Goal: Ask a question: Seek information or help from site administrators or community

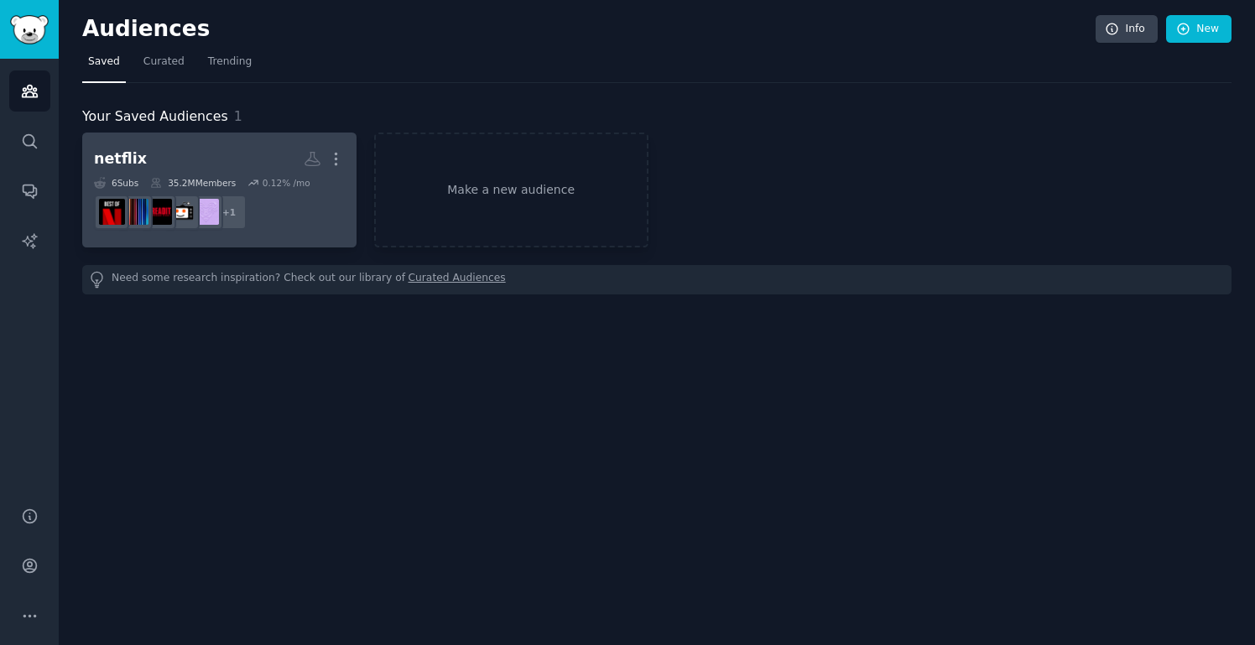
click at [315, 202] on dd "+ 1" at bounding box center [219, 212] width 251 height 47
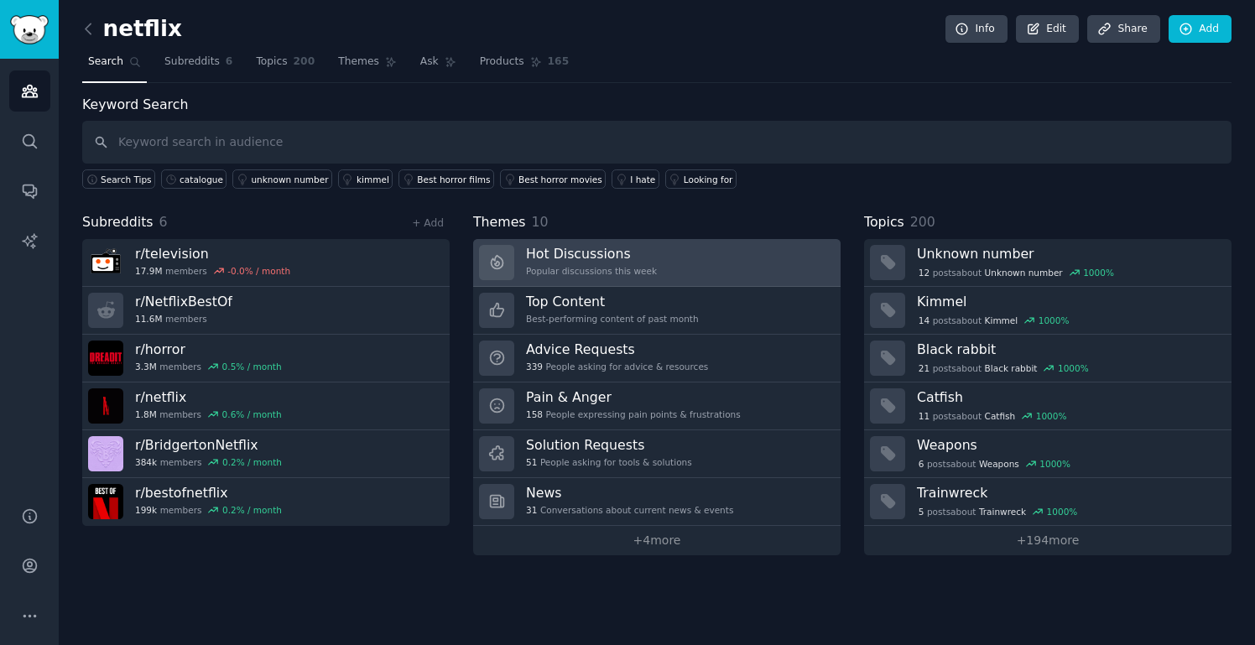
click at [769, 262] on link "Hot Discussions Popular discussions this week" at bounding box center [656, 263] width 367 height 48
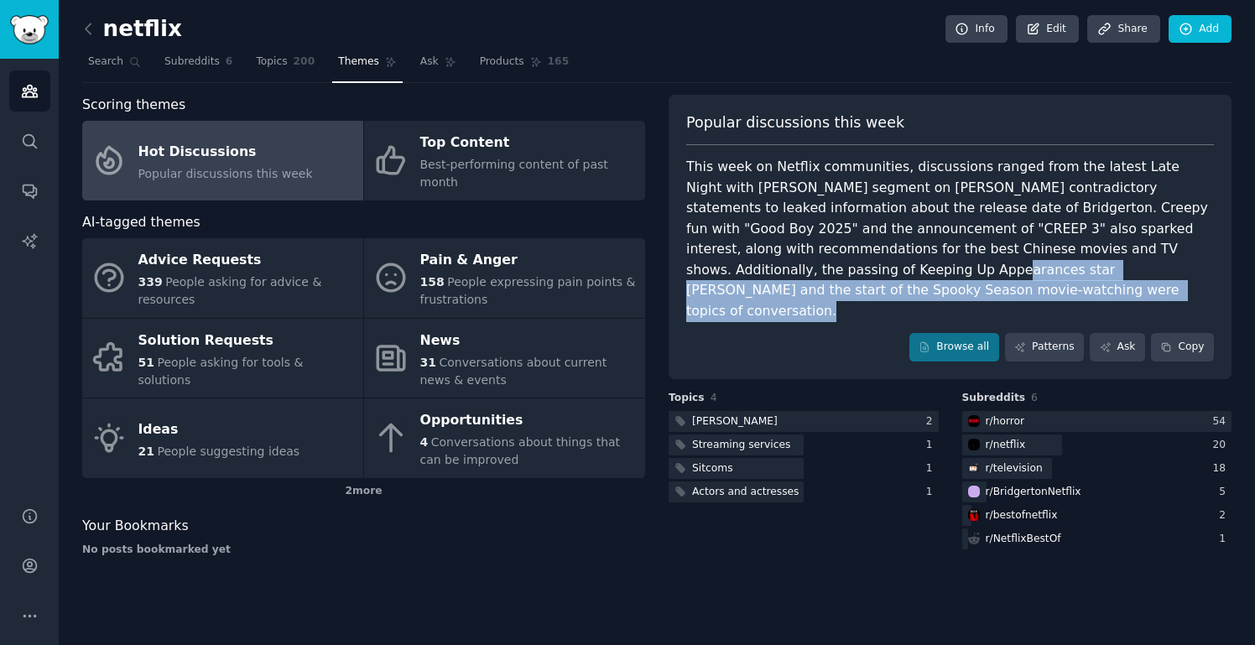
drag, startPoint x: 769, startPoint y: 262, endPoint x: 861, endPoint y: 325, distance: 111.7
click at [861, 325] on div "Popular discussions this week This week on Netflix communities, discussions ran…" at bounding box center [950, 237] width 563 height 284
click at [956, 333] on link "Browse all" at bounding box center [954, 347] width 90 height 29
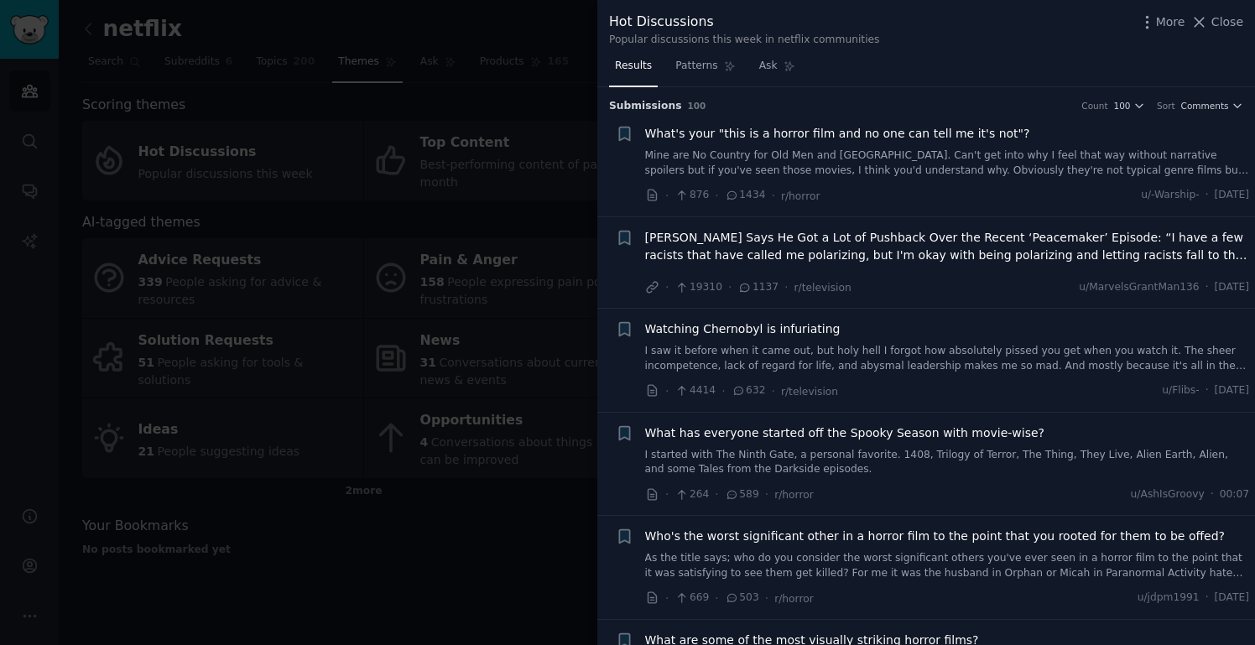
click at [436, 122] on div at bounding box center [627, 322] width 1255 height 645
click at [388, 103] on div at bounding box center [627, 322] width 1255 height 645
click at [208, 76] on div at bounding box center [627, 322] width 1255 height 645
click at [117, 68] on div at bounding box center [627, 322] width 1255 height 645
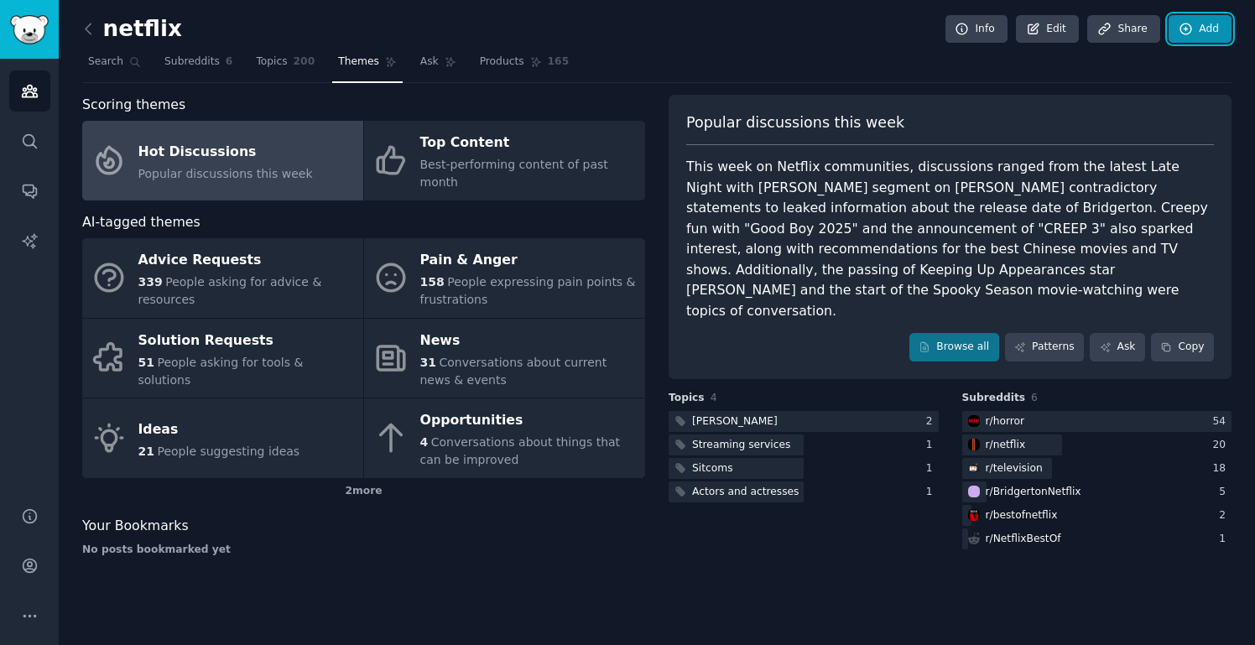
click at [1224, 34] on link "Add" at bounding box center [1200, 29] width 63 height 29
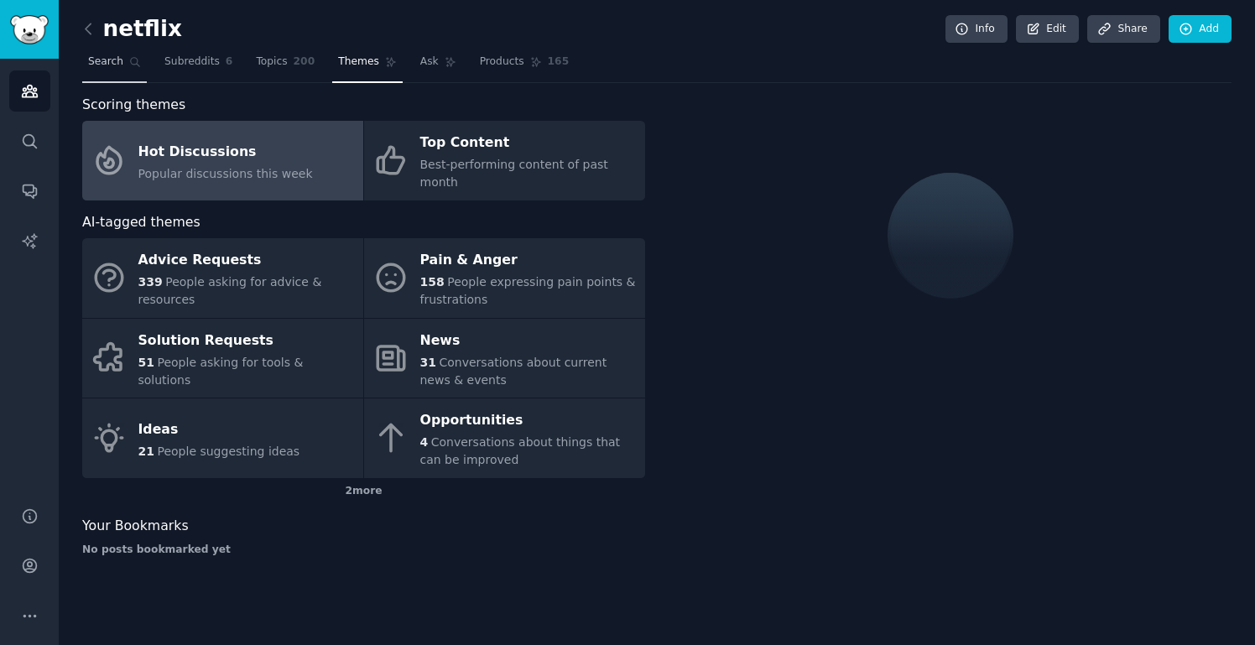
click at [114, 60] on span "Search" at bounding box center [105, 62] width 35 height 15
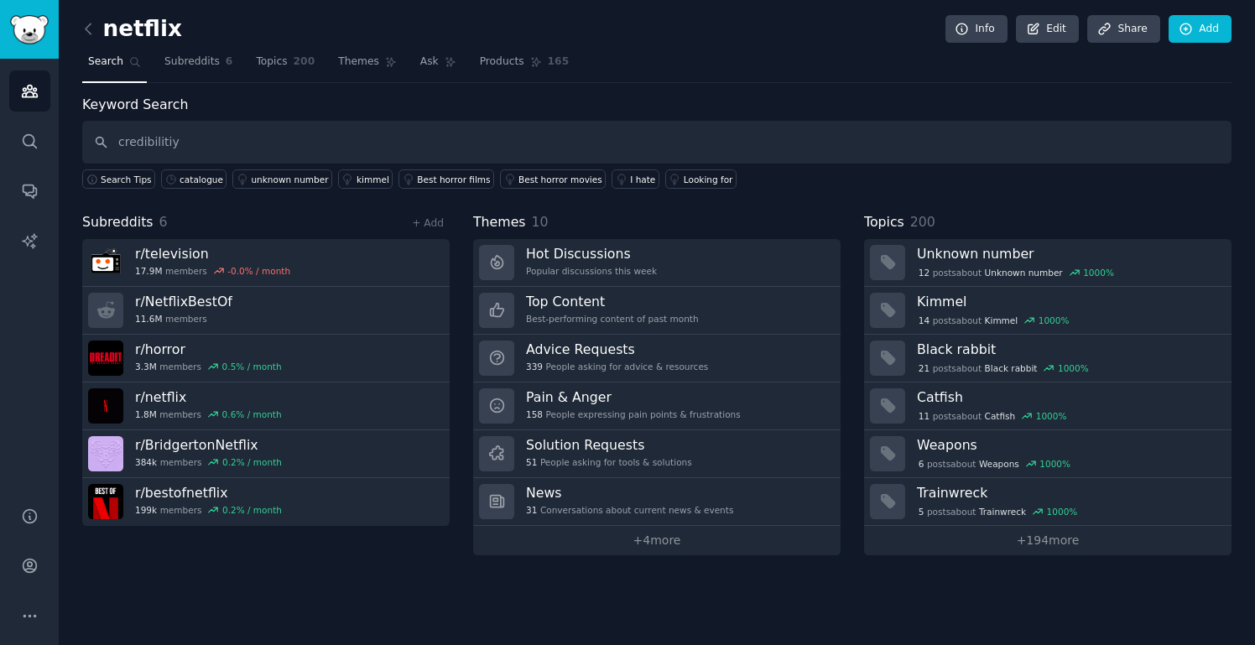
type input "credibilitiy"
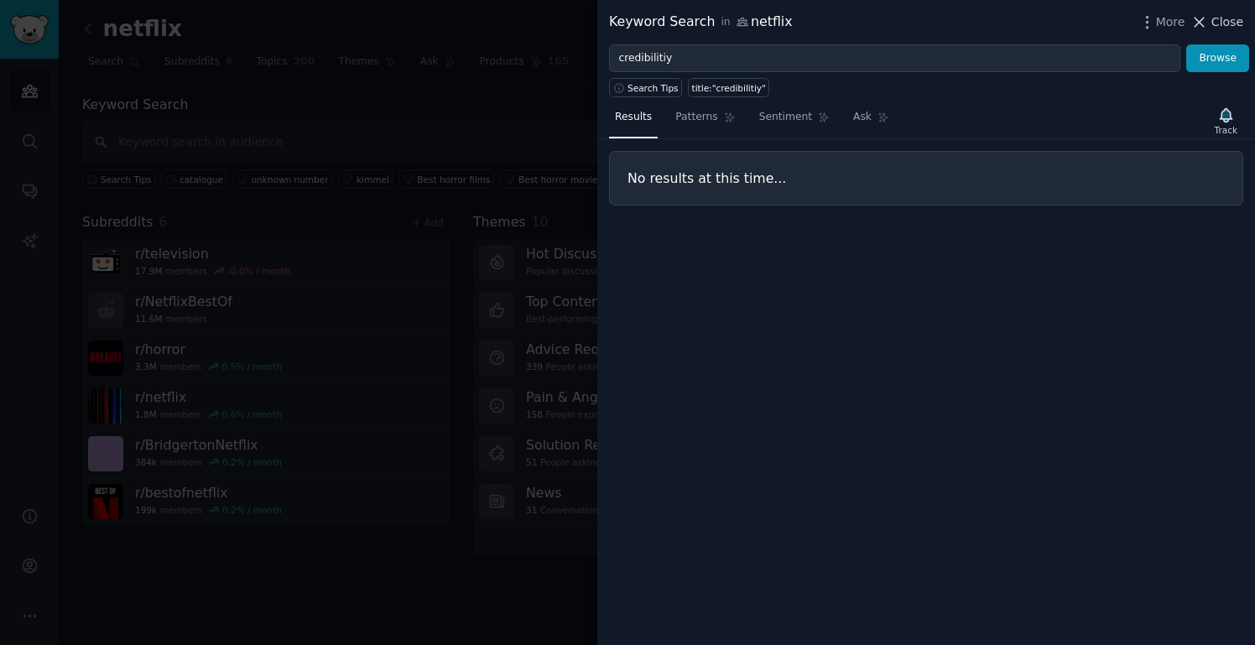
click at [1223, 27] on span "Close" at bounding box center [1228, 22] width 32 height 18
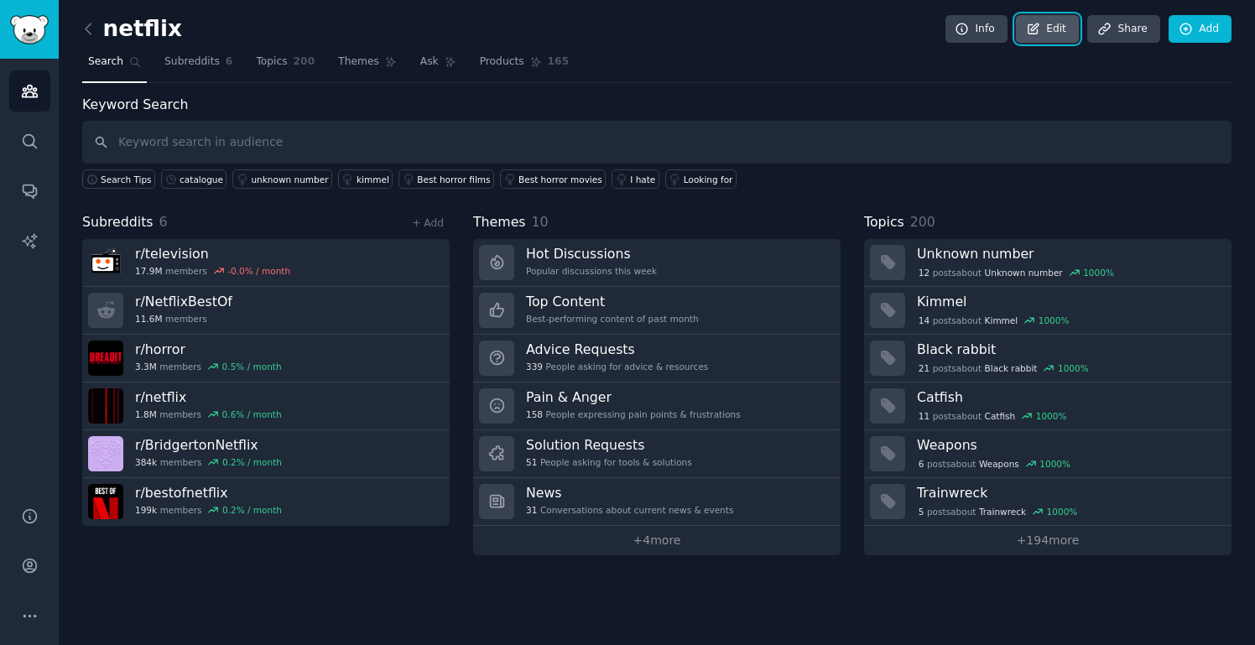
click at [1046, 35] on link "Edit" at bounding box center [1047, 29] width 63 height 29
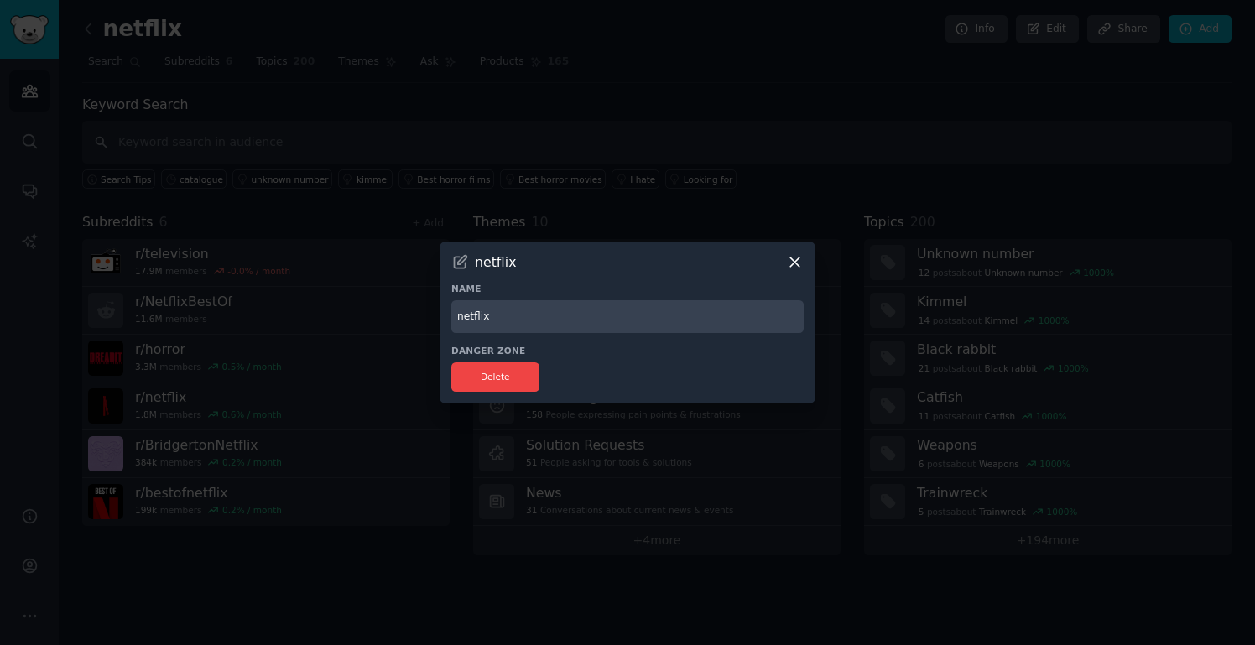
click at [795, 257] on icon at bounding box center [795, 262] width 18 height 18
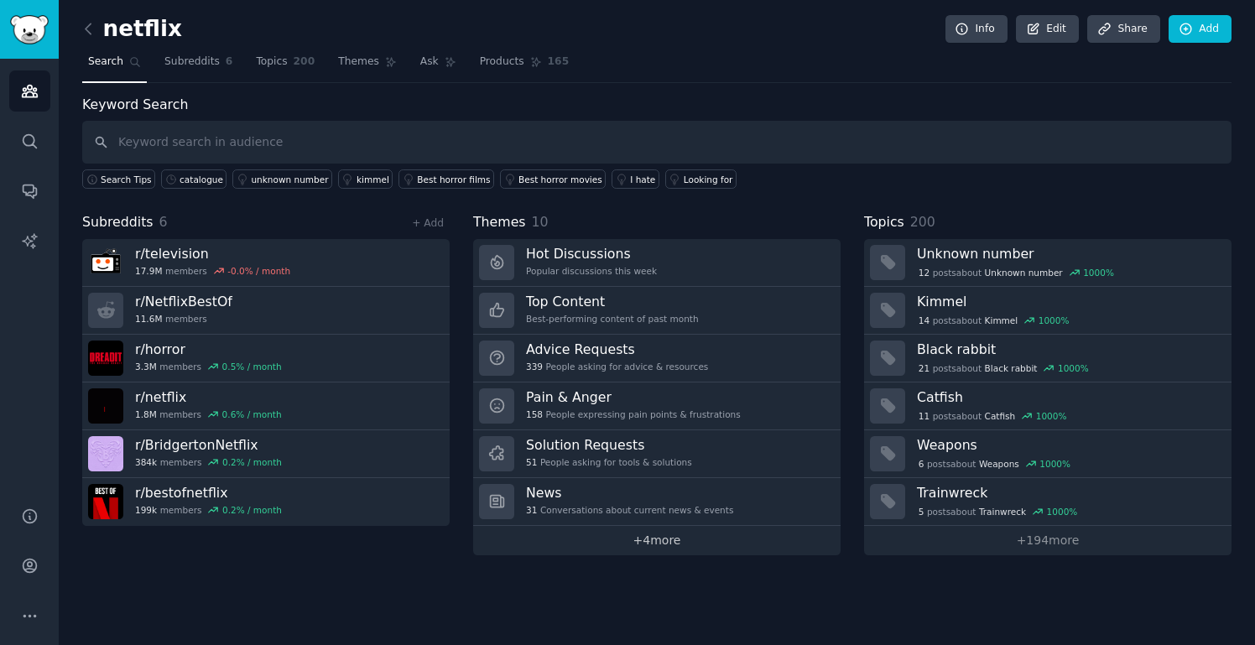
click at [747, 549] on link "+ 4 more" at bounding box center [656, 540] width 367 height 29
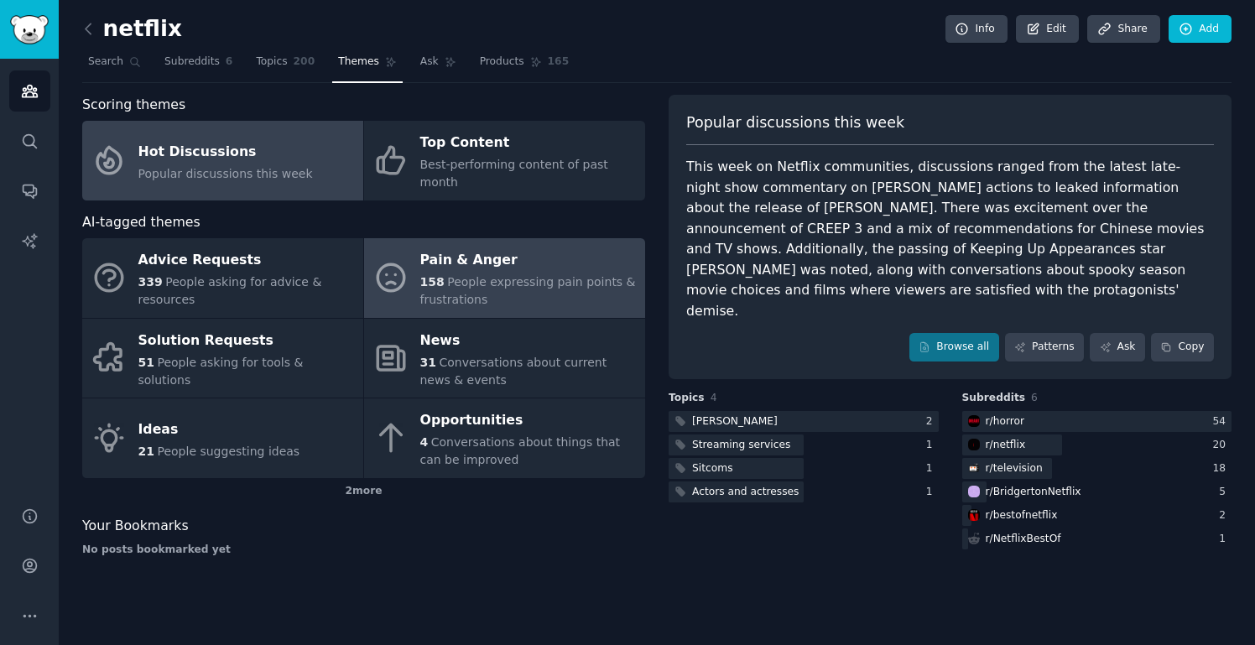
click at [466, 274] on div "158 People expressing pain points & frustrations" at bounding box center [528, 291] width 216 height 35
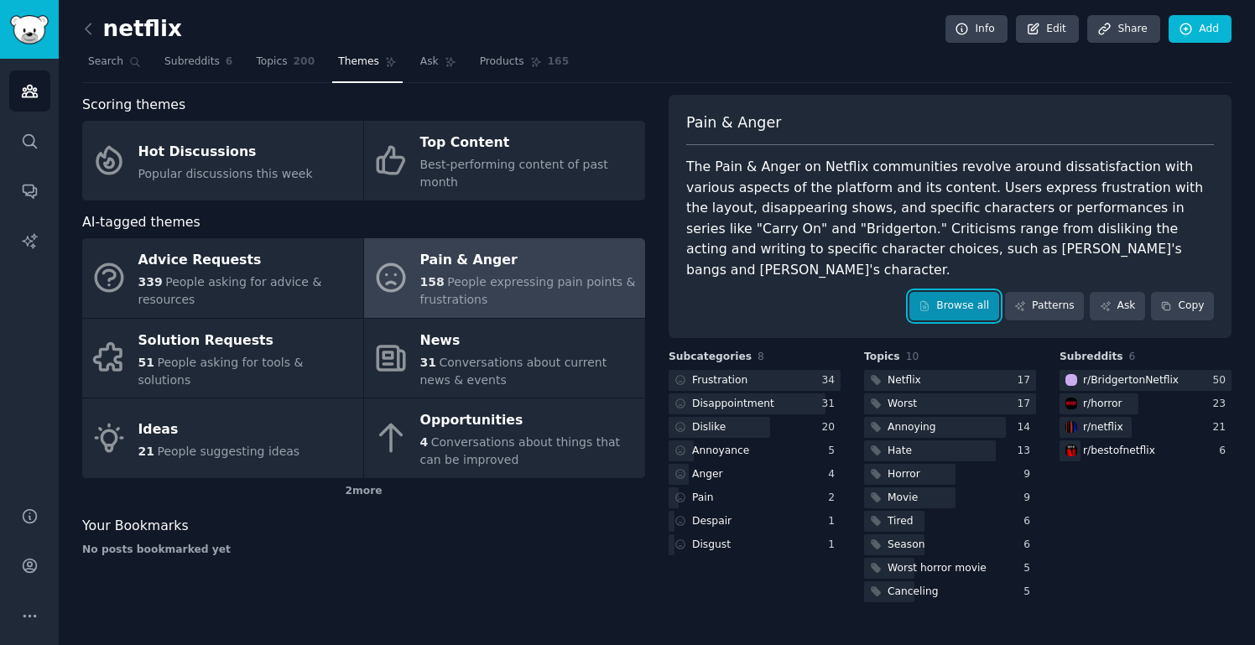
click at [947, 292] on link "Browse all" at bounding box center [954, 306] width 90 height 29
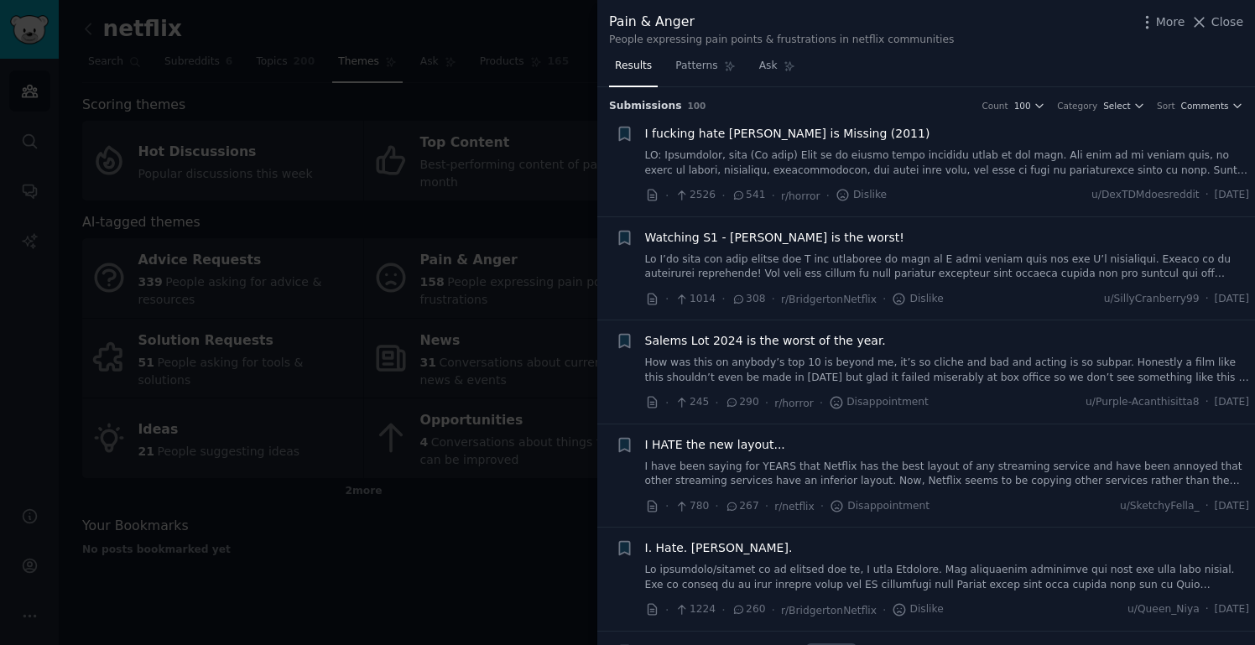
click at [745, 469] on link "I have been saying for YEARS that Netflix has the best layout of any streaming …" at bounding box center [947, 474] width 605 height 29
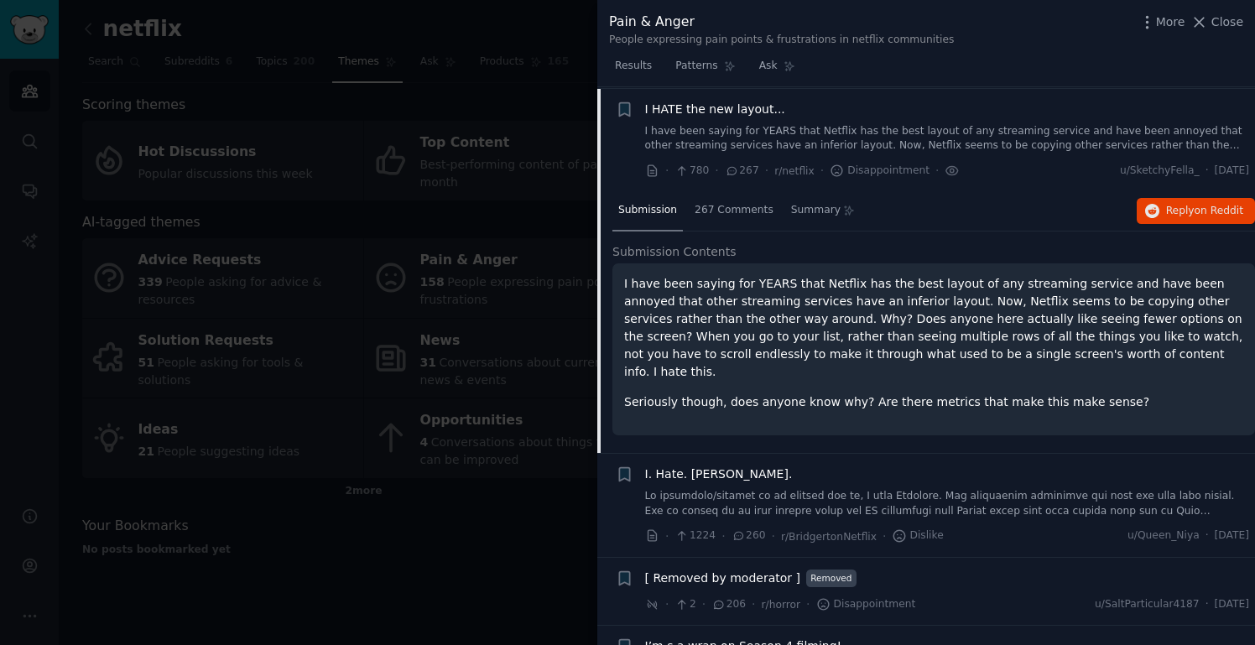
scroll to position [337, 0]
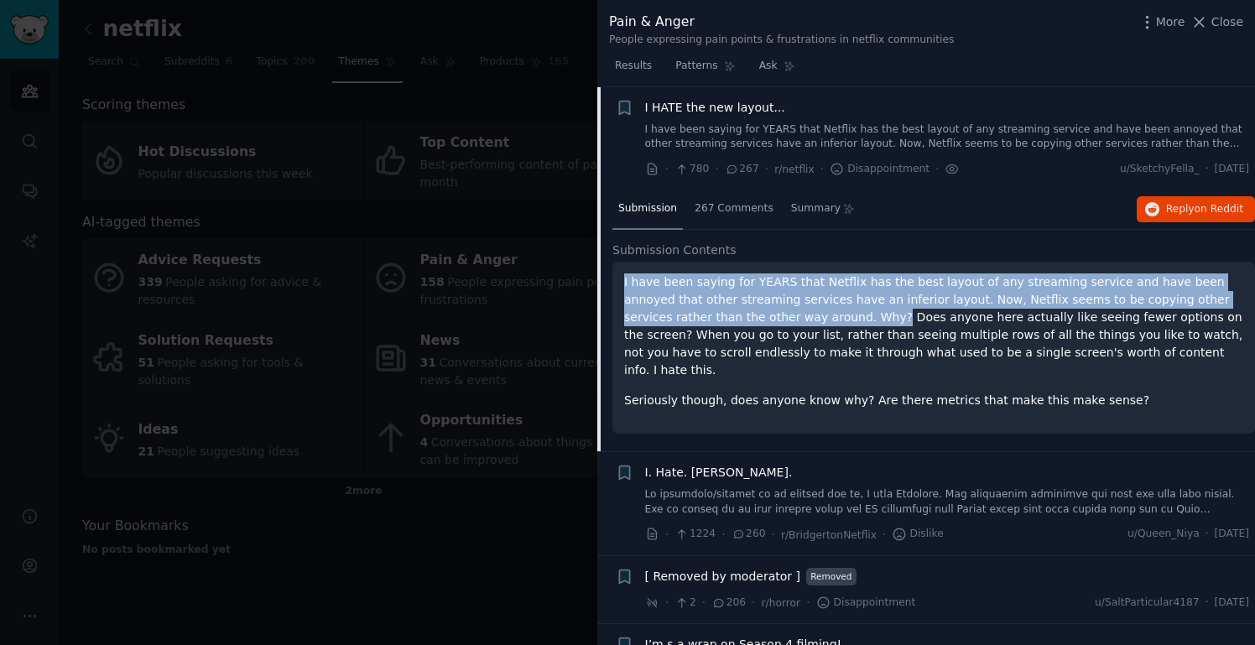
drag, startPoint x: 619, startPoint y: 284, endPoint x: 775, endPoint y: 318, distance: 159.6
click at [775, 318] on div "I have been saying for YEARS that Netflix has the best layout of any streaming …" at bounding box center [933, 348] width 643 height 172
copy p "I have been saying for YEARS that Netflix has the best layout of any streaming …"
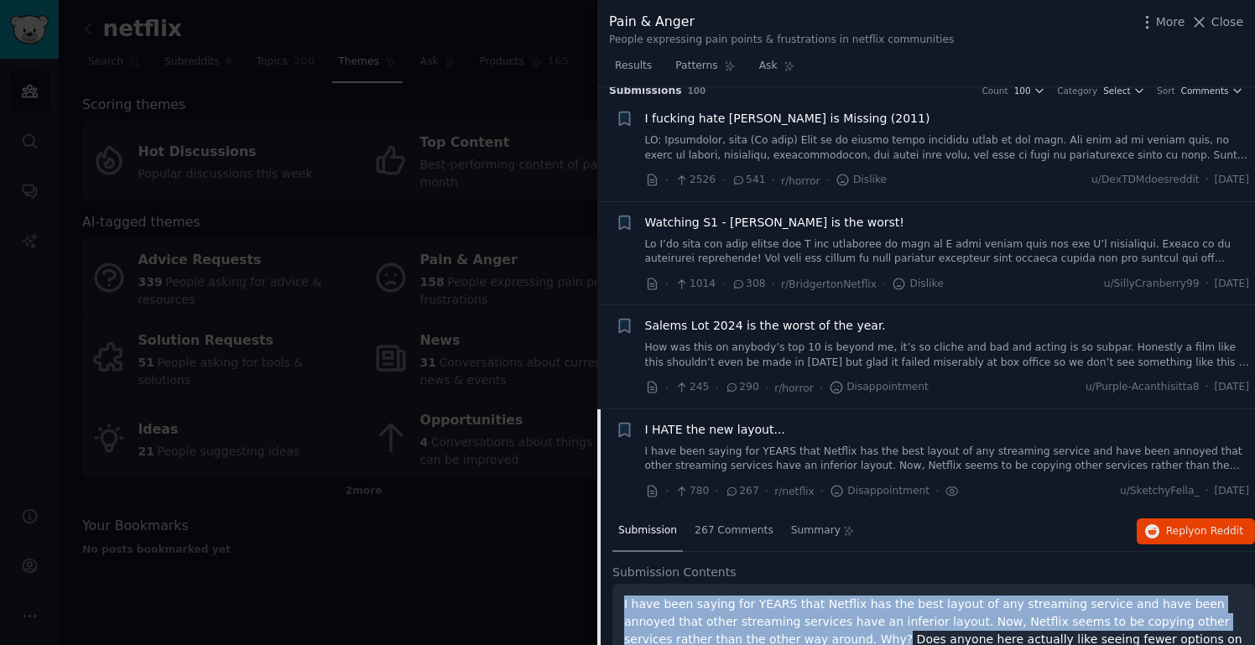
scroll to position [0, 0]
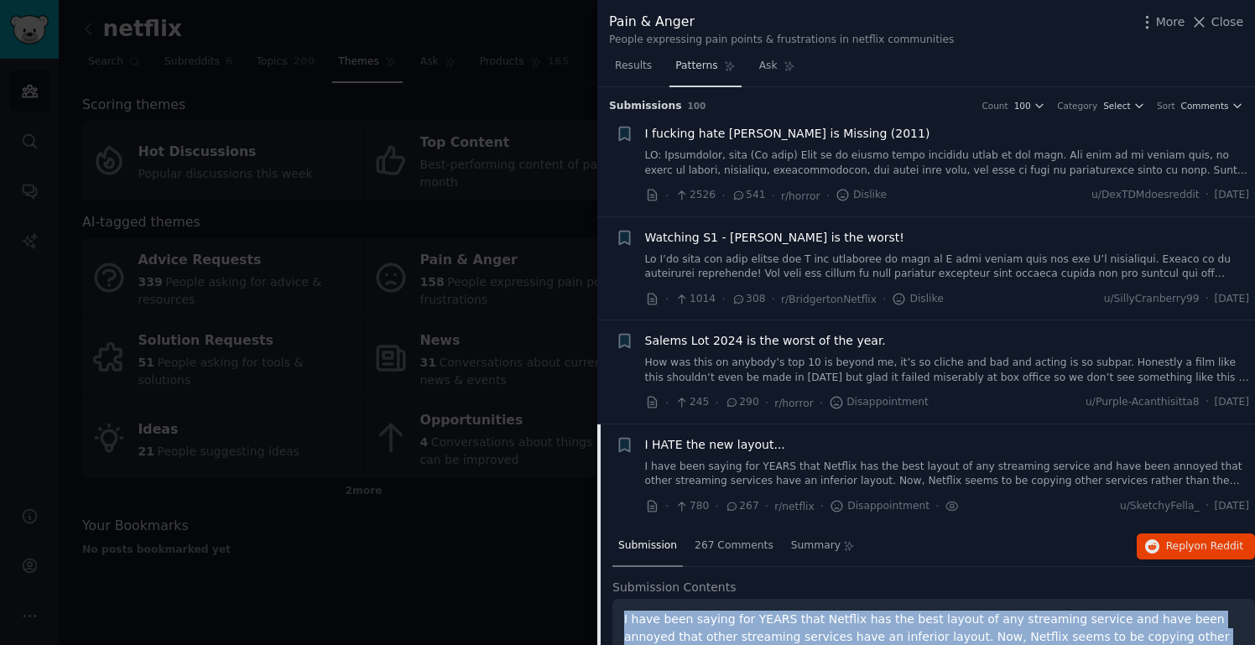
click at [689, 72] on span "Patterns" at bounding box center [696, 66] width 42 height 15
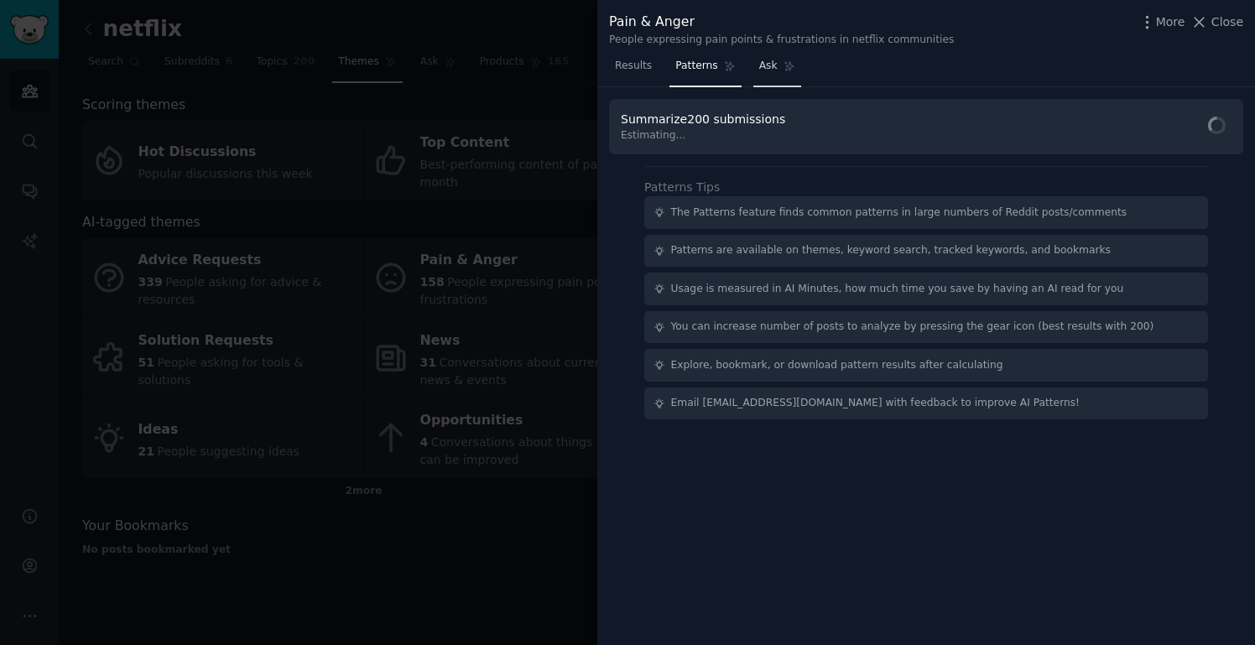
click at [778, 73] on link "Ask" at bounding box center [777, 70] width 48 height 34
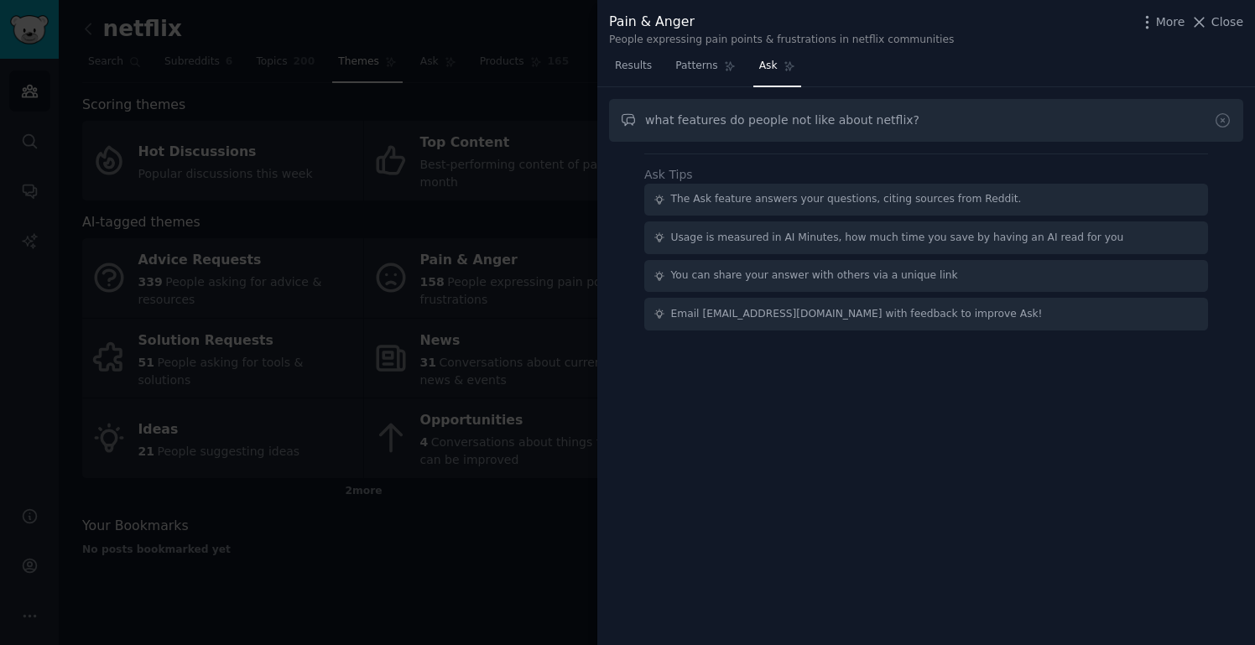
type input "what features do people not like about netflix?"
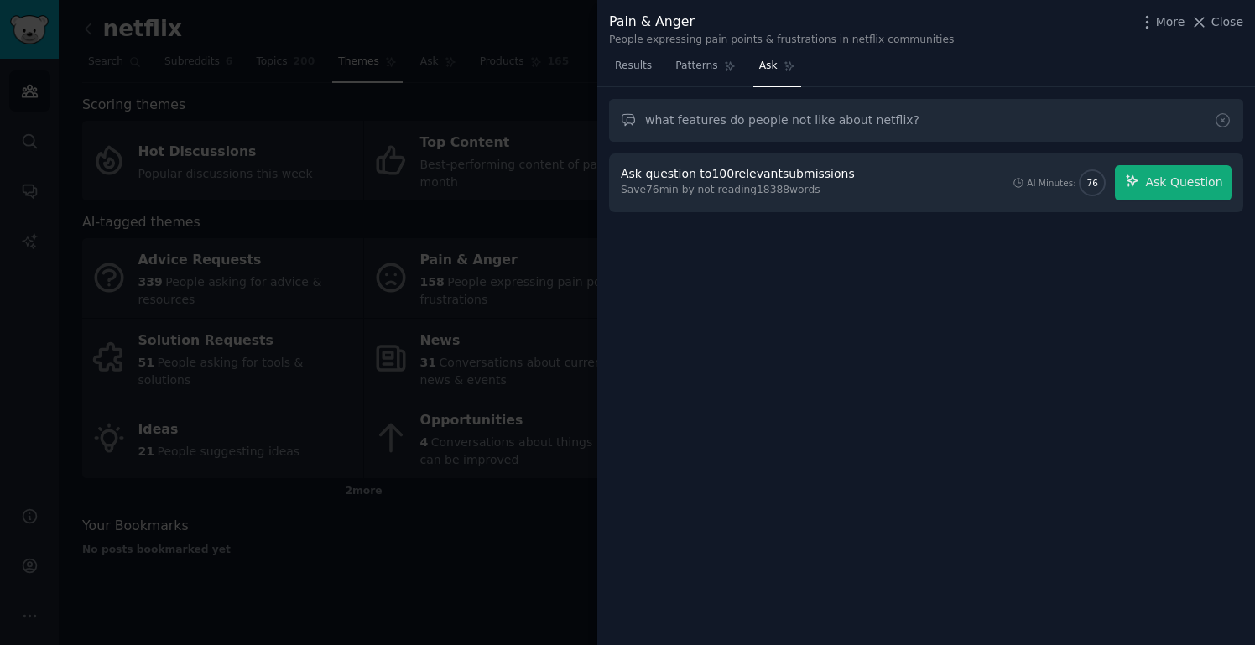
click at [894, 174] on div "Ask question to 100 relevant submissions Save 76 min by not reading 18388 words…" at bounding box center [926, 182] width 611 height 35
click at [1198, 190] on span "Ask Question" at bounding box center [1183, 183] width 77 height 18
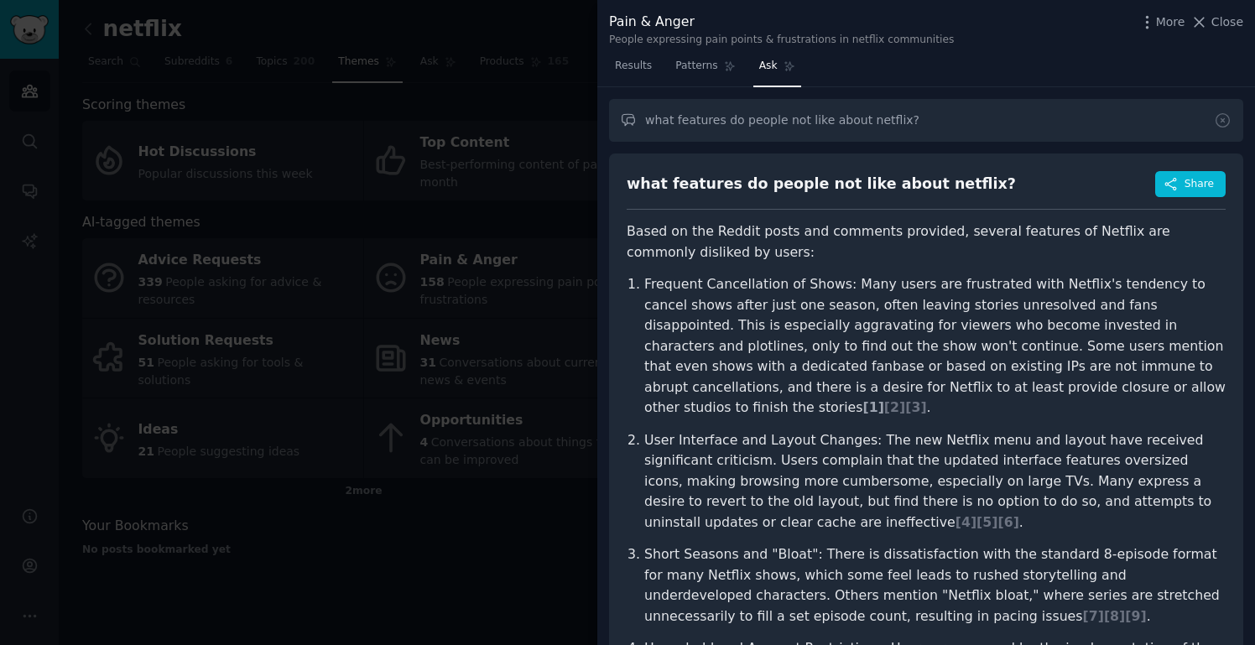
click at [883, 399] on span "[ 1 ]" at bounding box center [873, 407] width 21 height 16
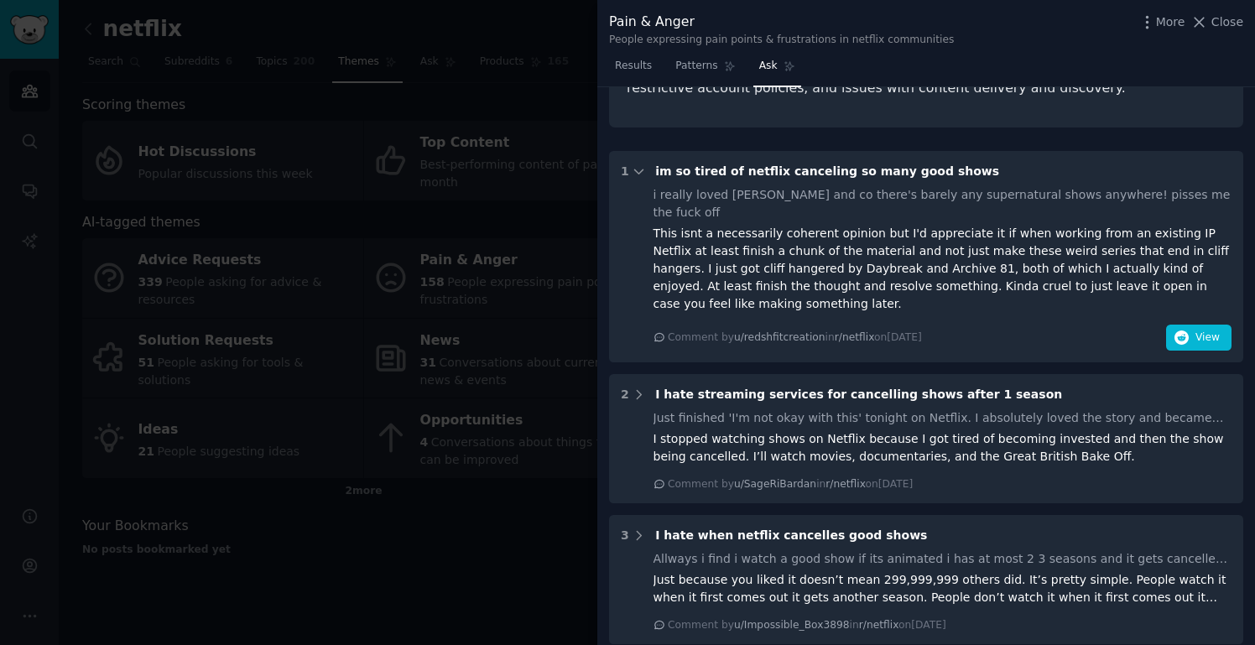
scroll to position [813, 0]
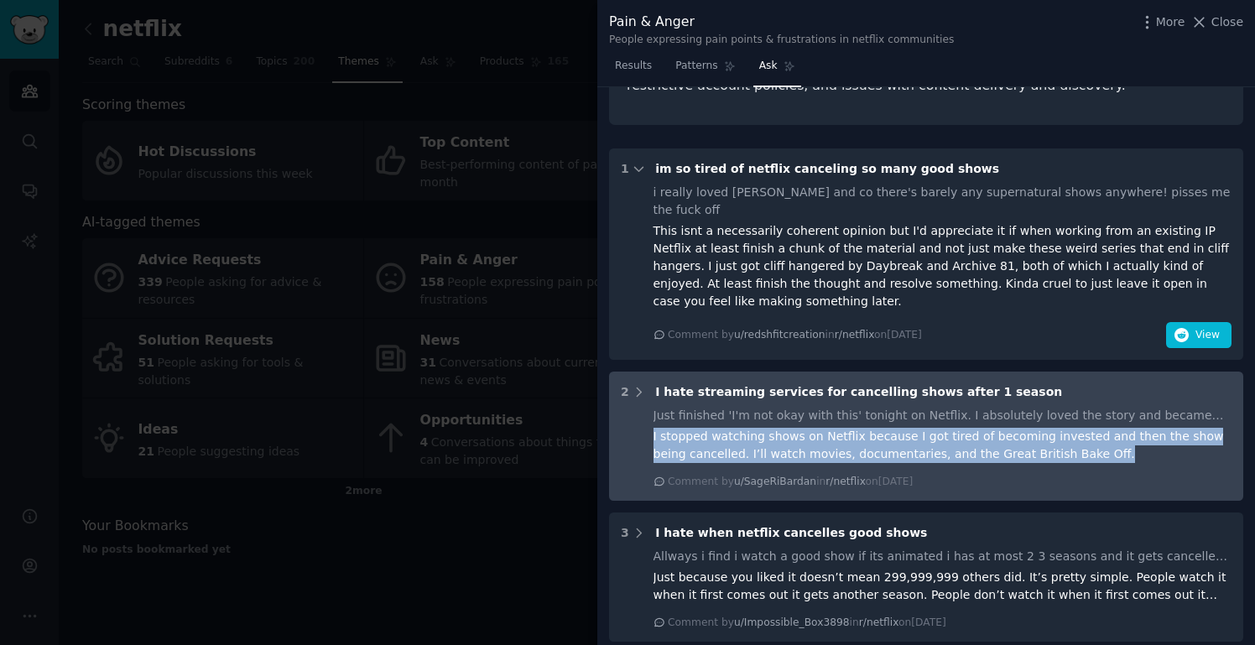
drag, startPoint x: 645, startPoint y: 354, endPoint x: 1076, endPoint y: 380, distance: 432.0
click at [1076, 407] on div "Just finished 'I'm not okay with this' tonight on Netflix. I absolutely loved t…" at bounding box center [926, 448] width 611 height 82
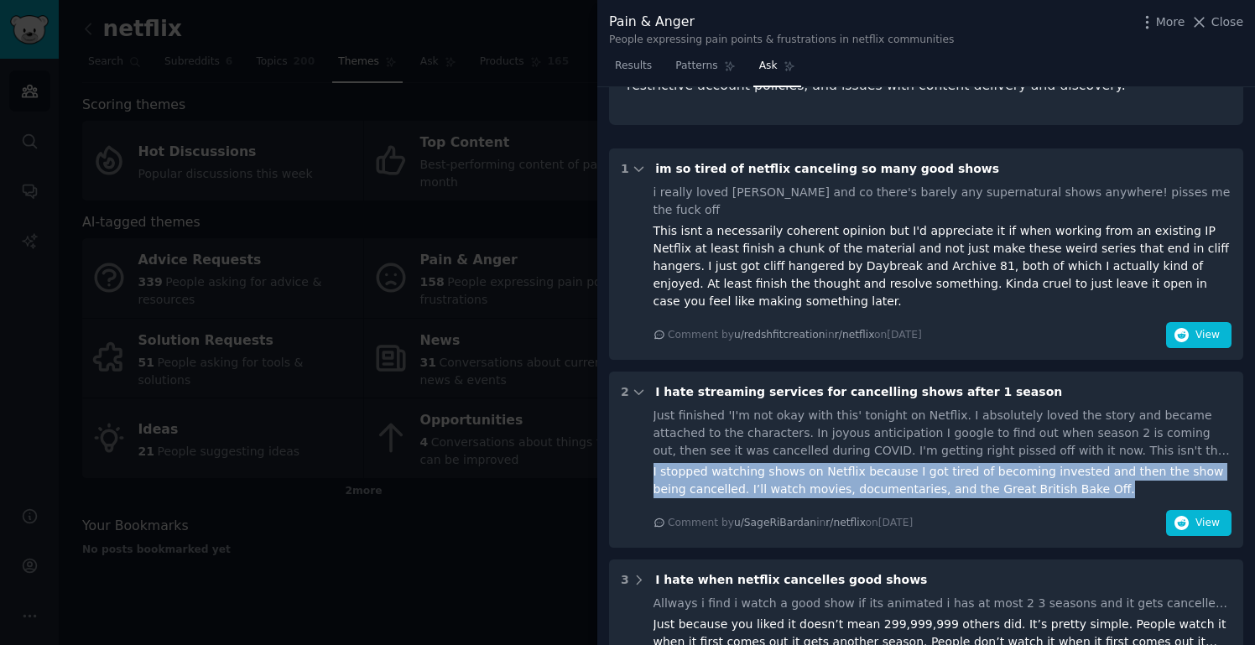
copy div "I stopped watching shows on Netflix because I got tired of becoming invested an…"
click at [784, 463] on div "I stopped watching shows on Netflix because I got tired of becoming invested an…" at bounding box center [943, 480] width 579 height 35
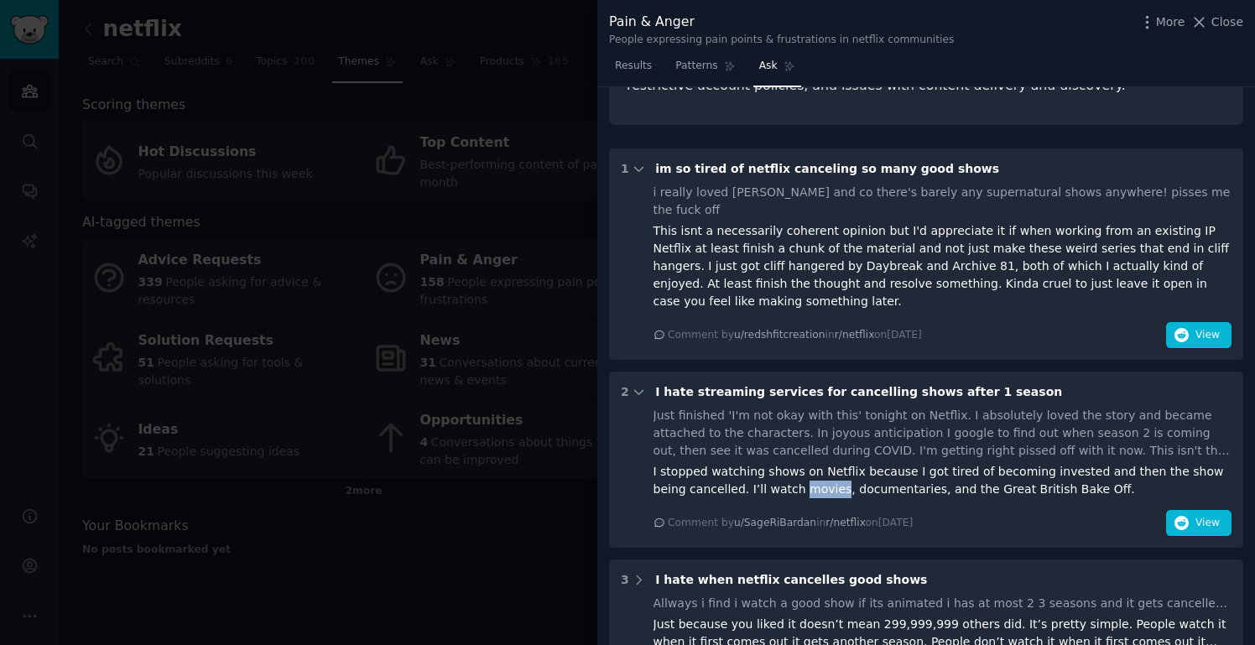
click at [784, 463] on div "I stopped watching shows on Netflix because I got tired of becoming invested an…" at bounding box center [943, 480] width 579 height 35
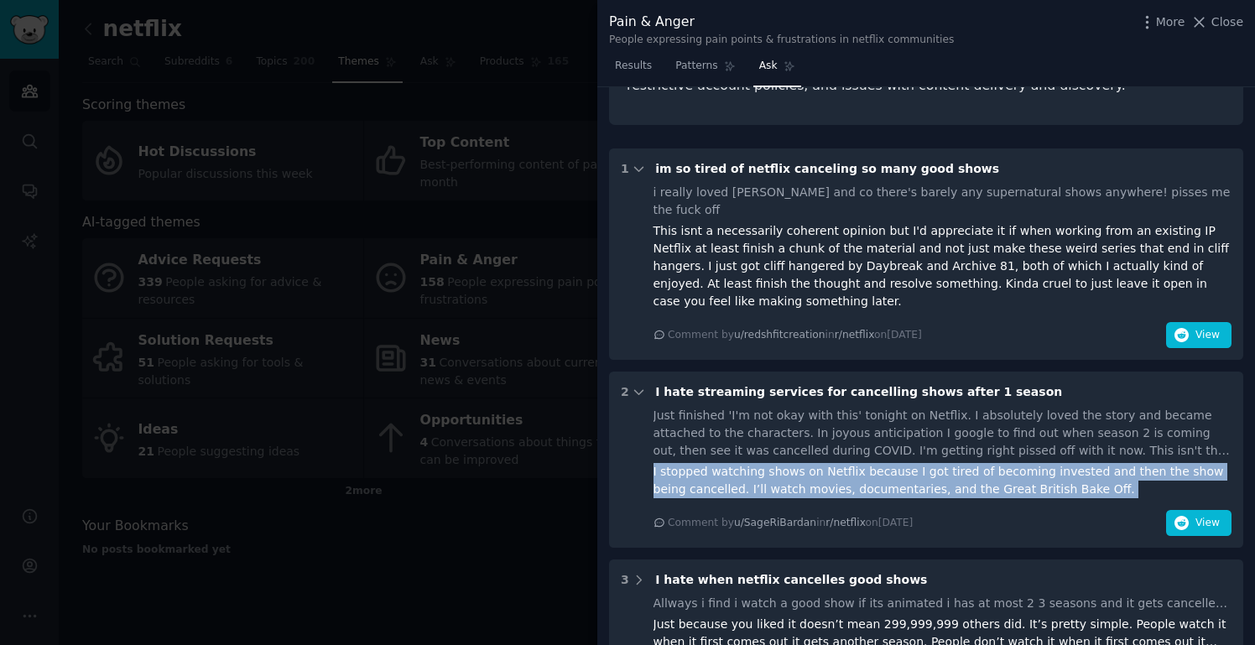
click at [784, 463] on div "I stopped watching shows on Netflix because I got tired of becoming invested an…" at bounding box center [943, 480] width 579 height 35
click at [930, 463] on div "I stopped watching shows on Netflix because I got tired of becoming invested an…" at bounding box center [943, 480] width 579 height 35
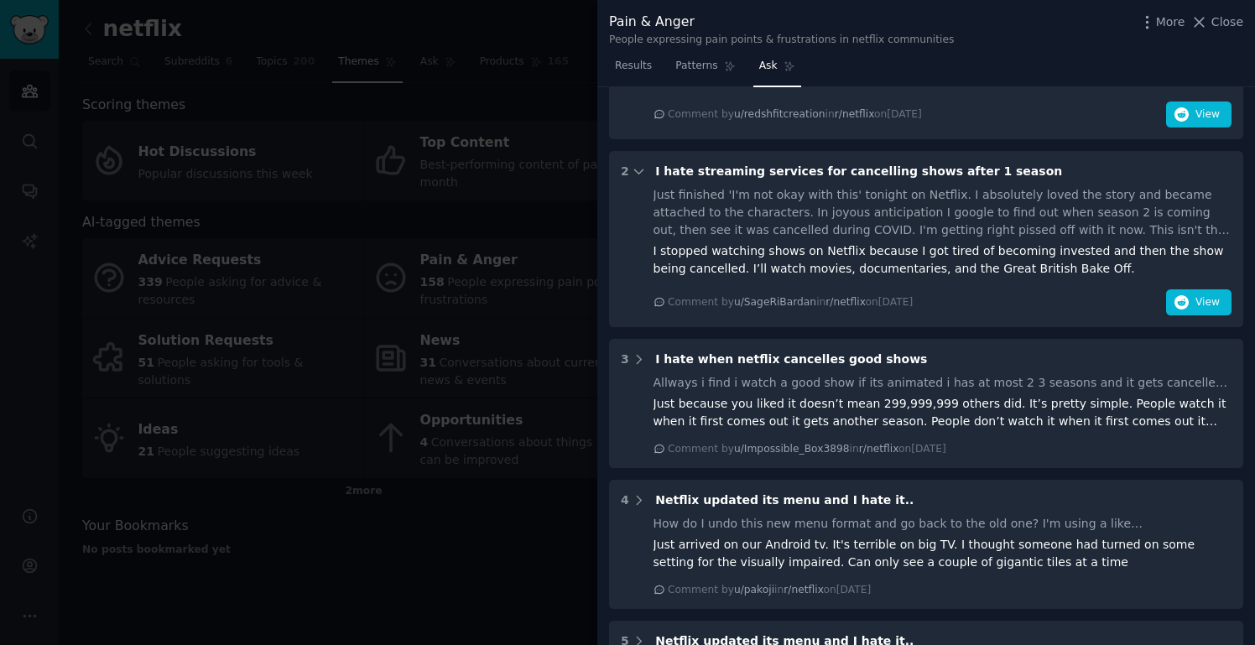
scroll to position [1048, 0]
